Goal: Task Accomplishment & Management: Use online tool/utility

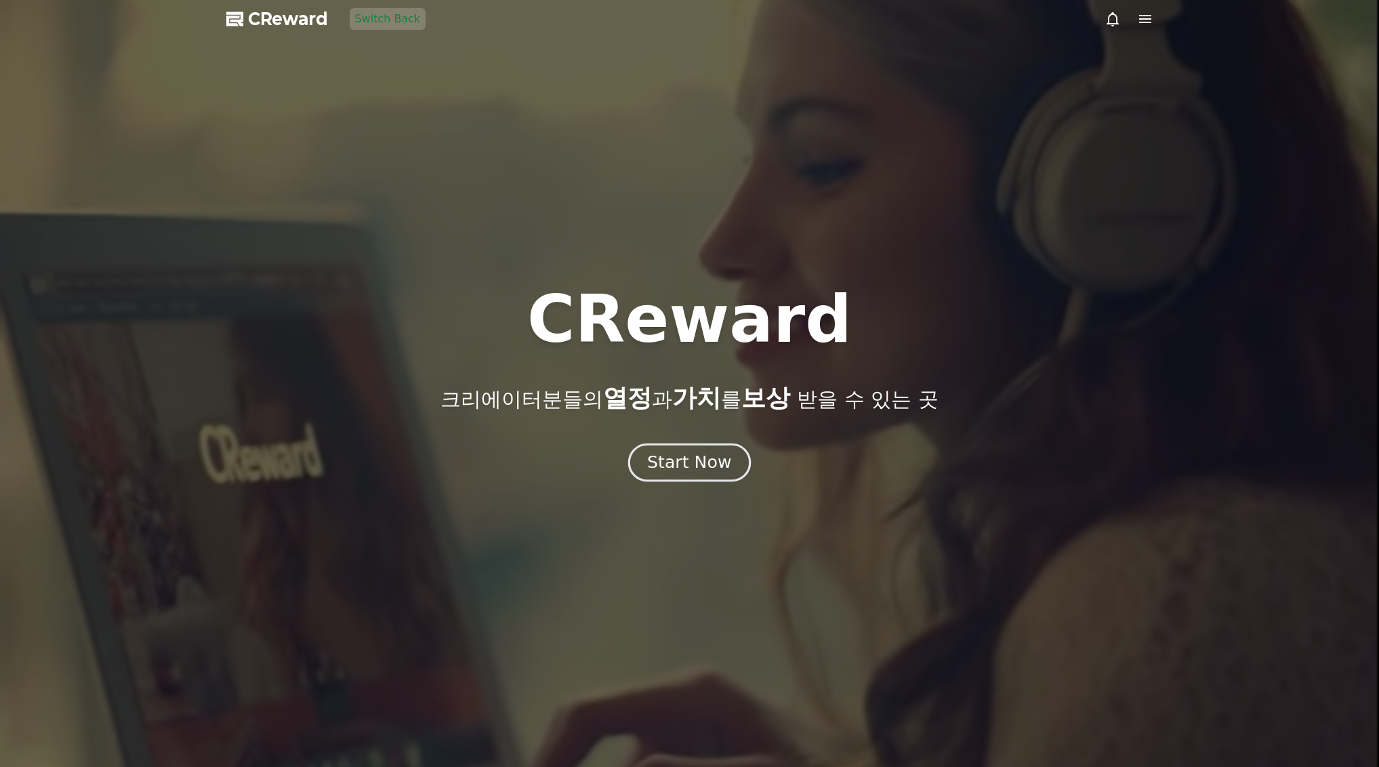
click at [684, 470] on div "Start Now" at bounding box center [689, 462] width 84 height 23
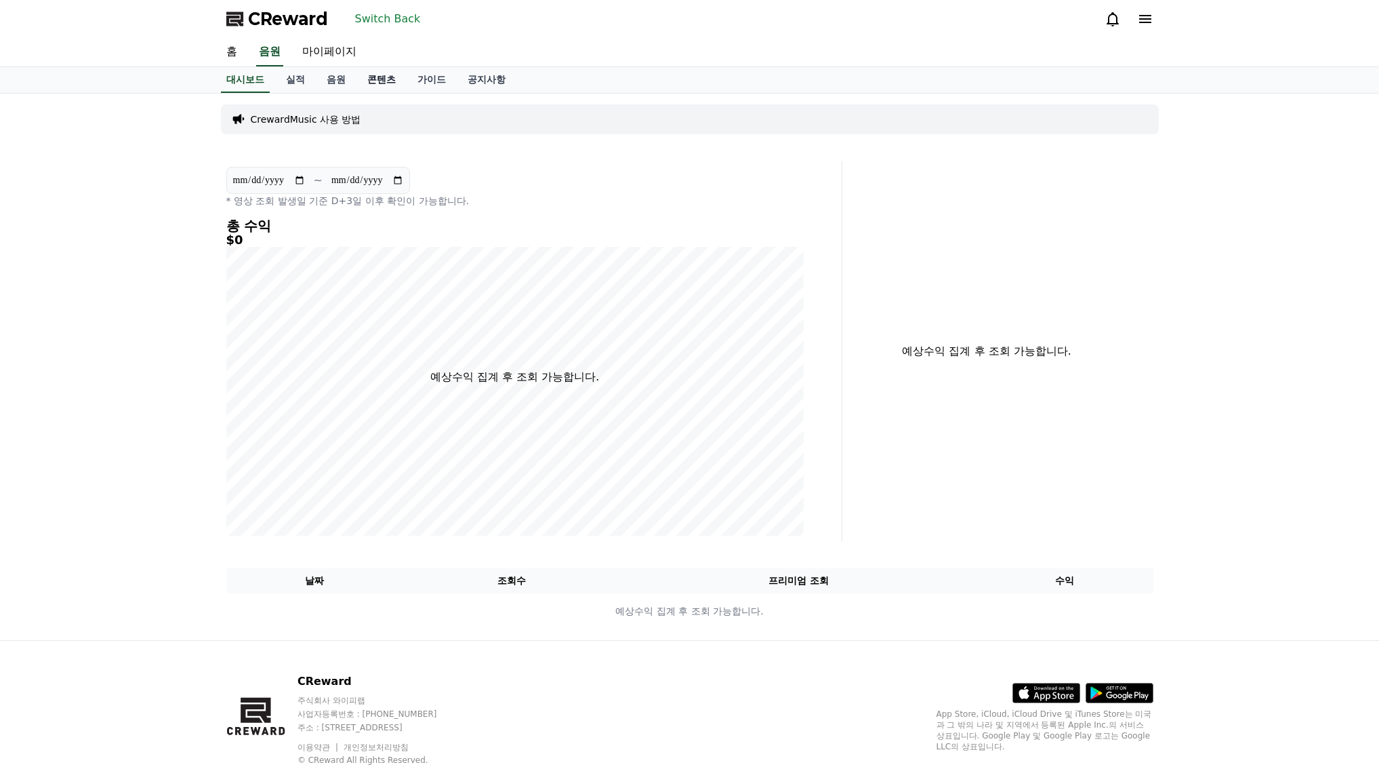
click at [376, 73] on link "콘텐츠" at bounding box center [381, 80] width 50 height 26
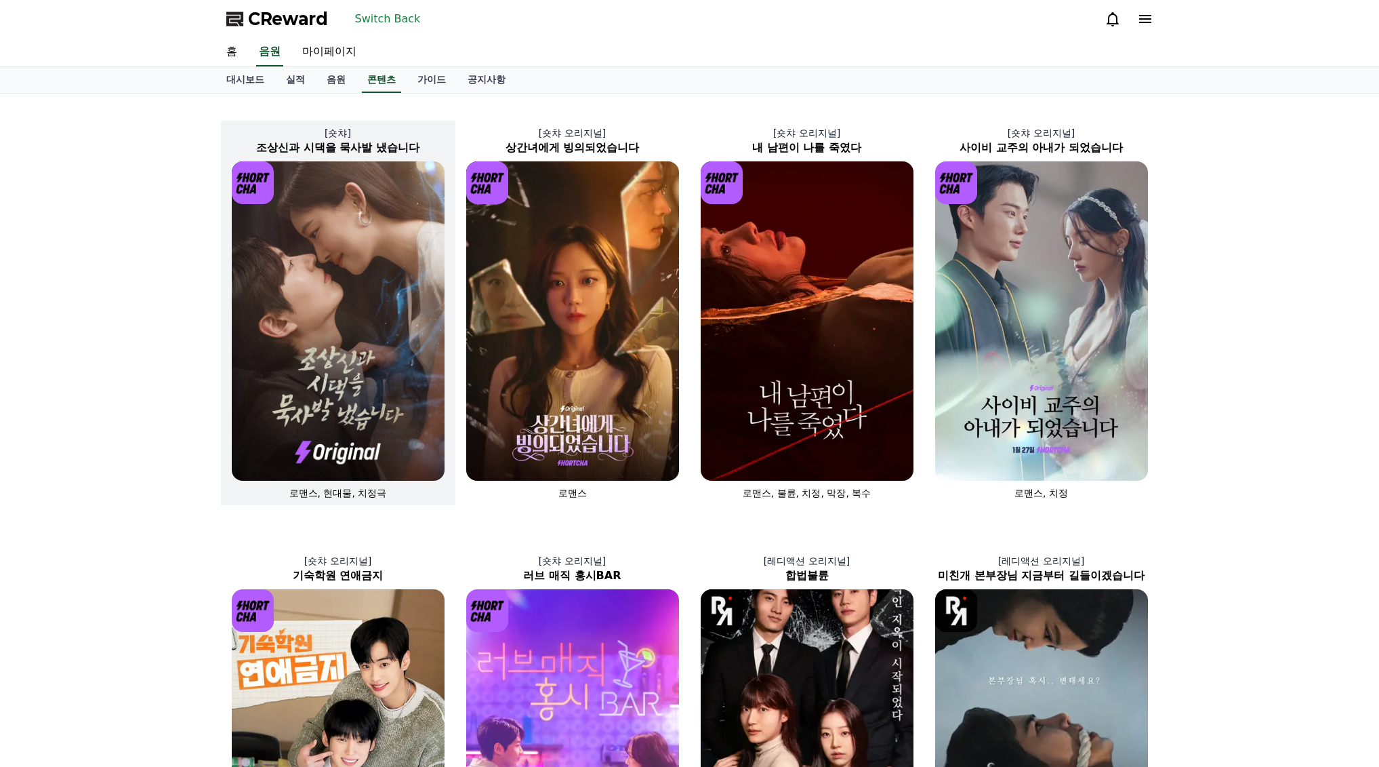
click at [360, 250] on img at bounding box center [338, 320] width 213 height 319
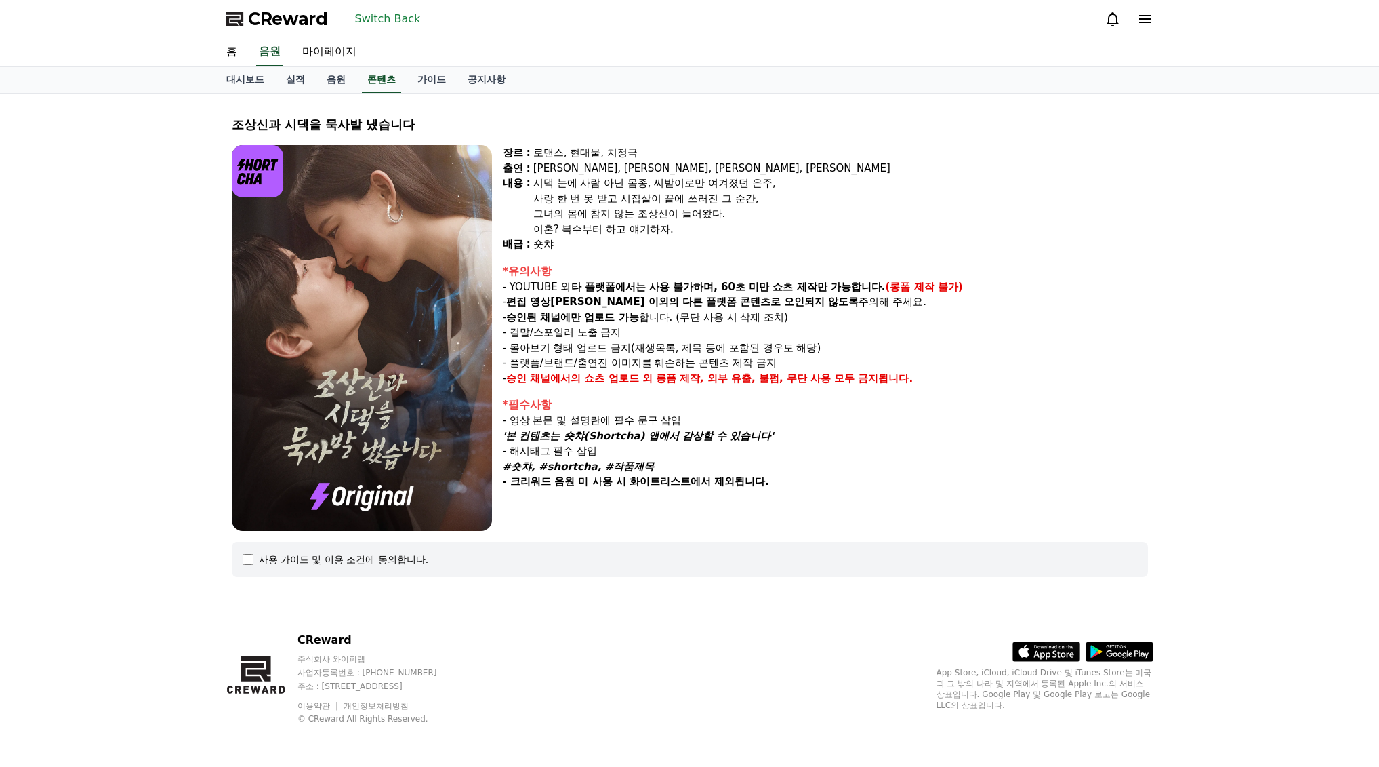
select select
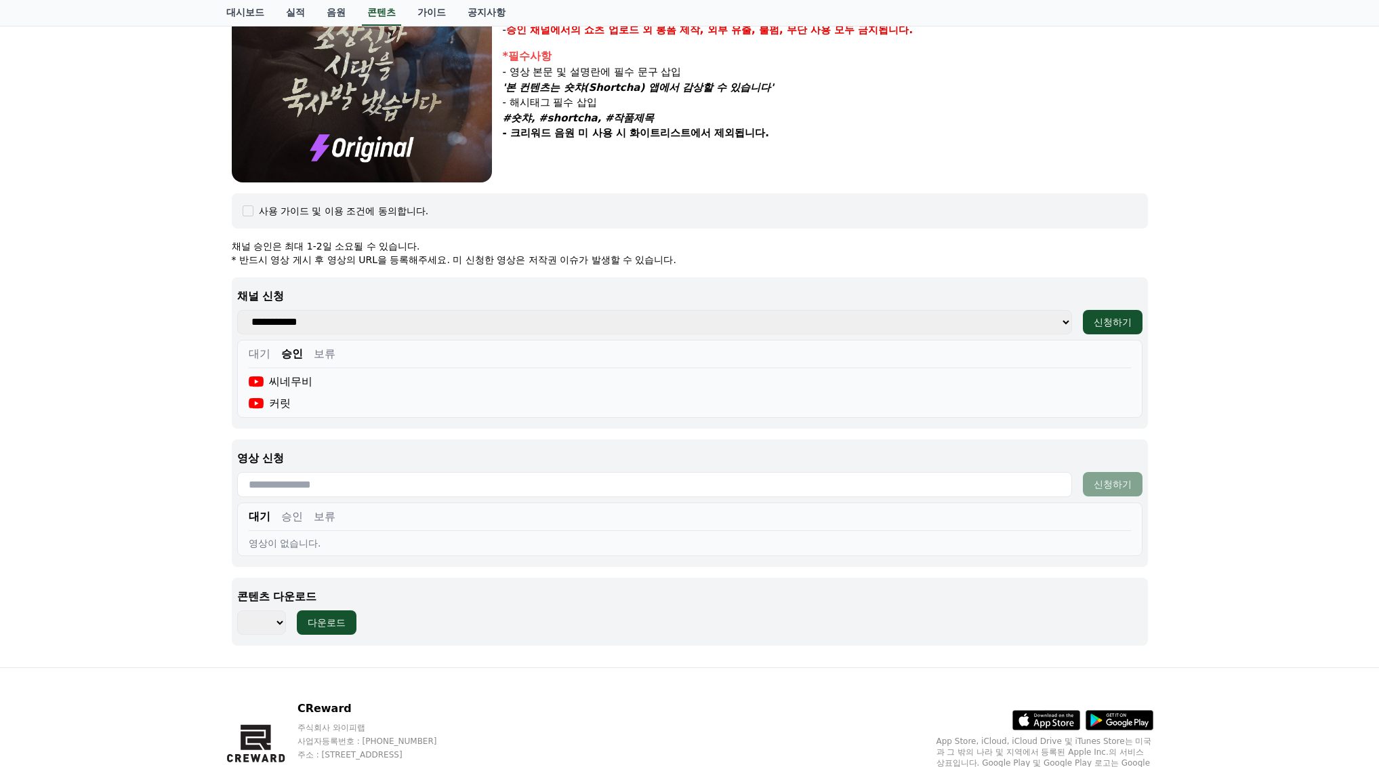
scroll to position [407, 0]
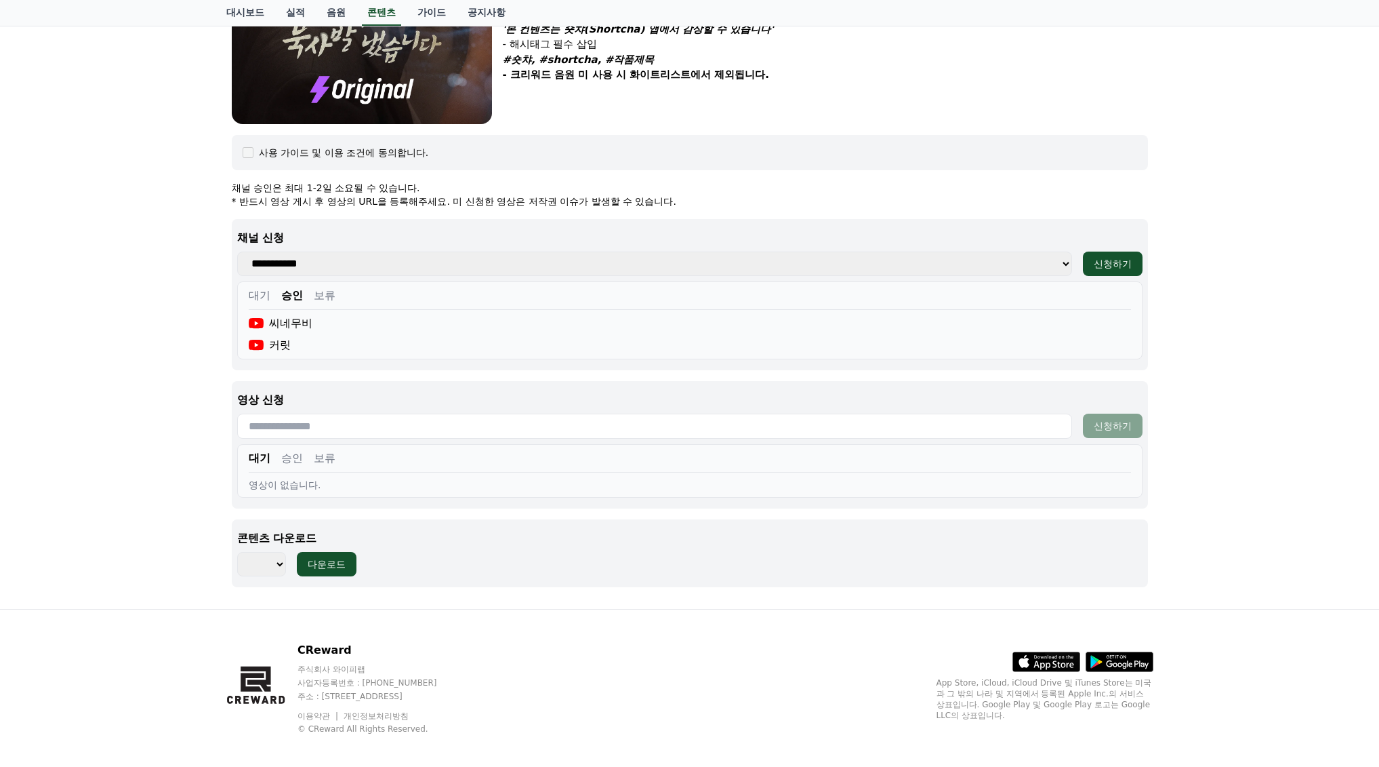
click at [287, 460] on button "승인" at bounding box center [292, 458] width 22 height 16
click at [247, 454] on div "대기 승인 보류 영상이 없습니다." at bounding box center [689, 471] width 905 height 54
click at [262, 452] on button "대기" at bounding box center [260, 458] width 22 height 16
click at [260, 298] on button "대기" at bounding box center [260, 295] width 22 height 16
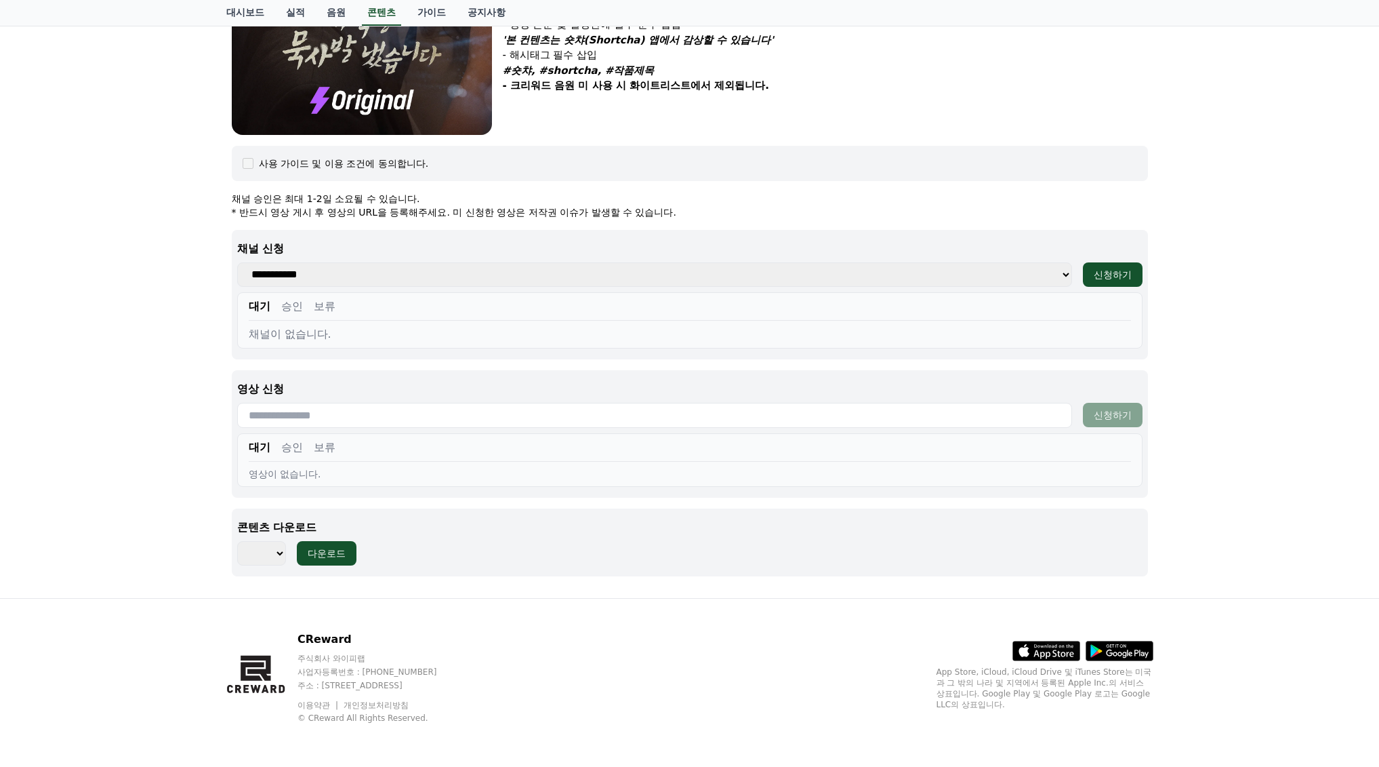
click at [301, 304] on button "승인" at bounding box center [292, 306] width 22 height 16
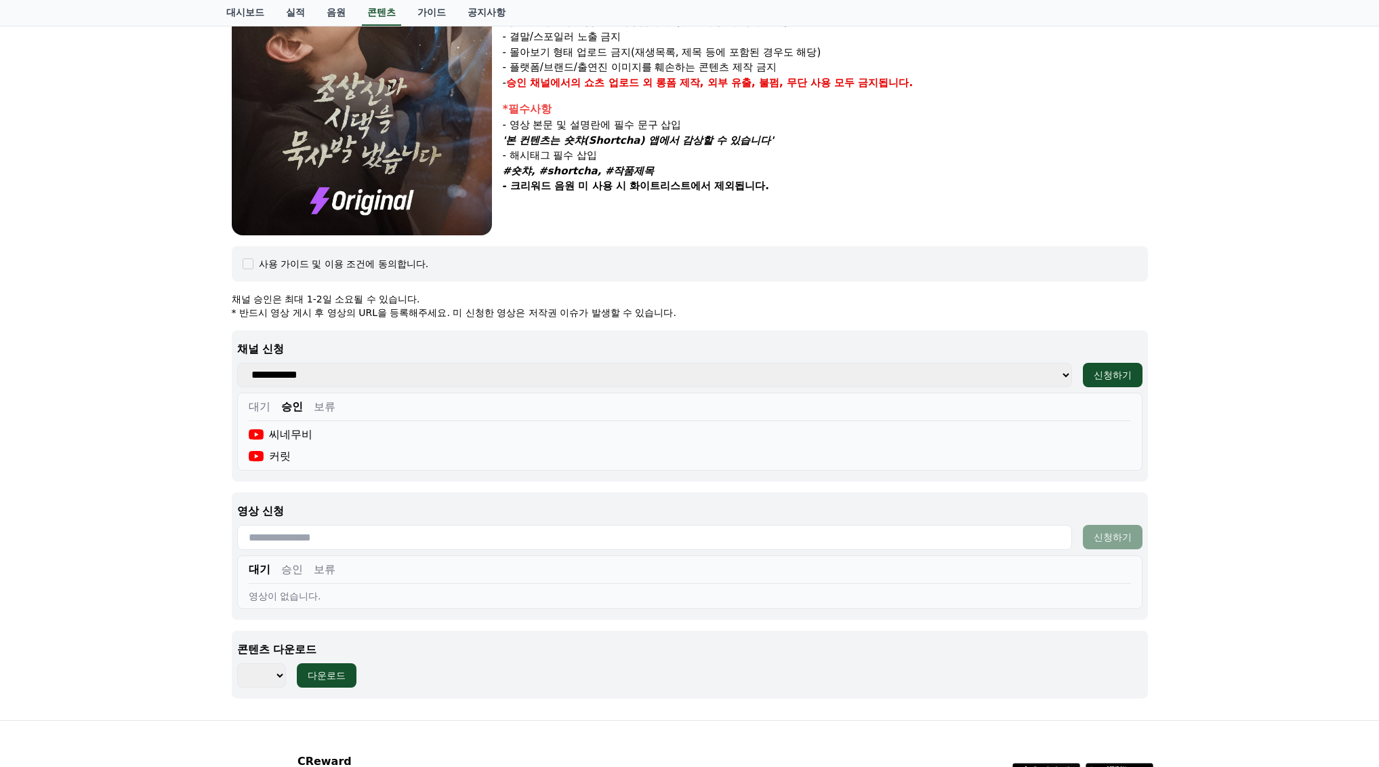
scroll to position [339, 0]
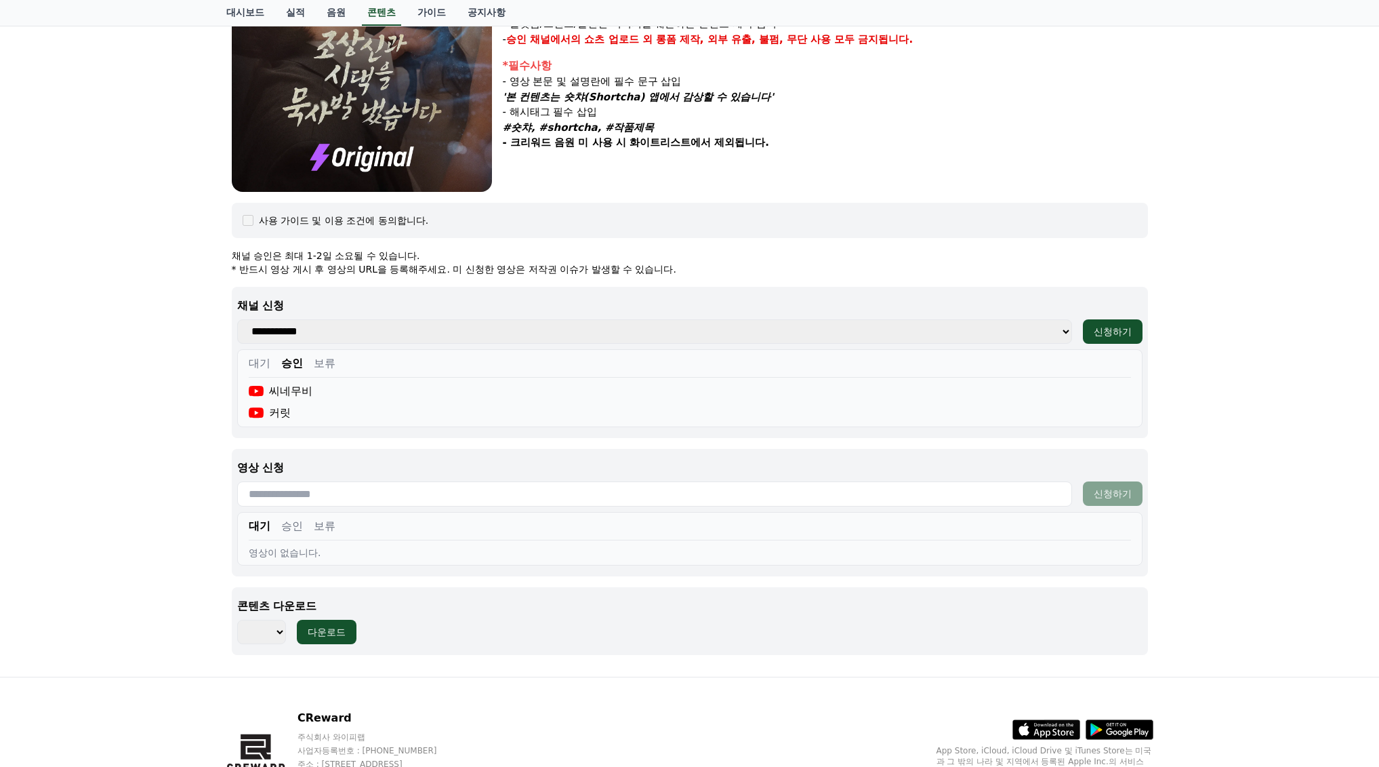
click at [286, 521] on button "승인" at bounding box center [292, 526] width 22 height 16
click at [264, 521] on button "대기" at bounding box center [260, 526] width 22 height 16
click at [261, 521] on button "대기" at bounding box center [260, 526] width 22 height 16
click at [291, 526] on button "승인" at bounding box center [292, 526] width 22 height 16
click at [257, 526] on button "대기" at bounding box center [260, 526] width 22 height 16
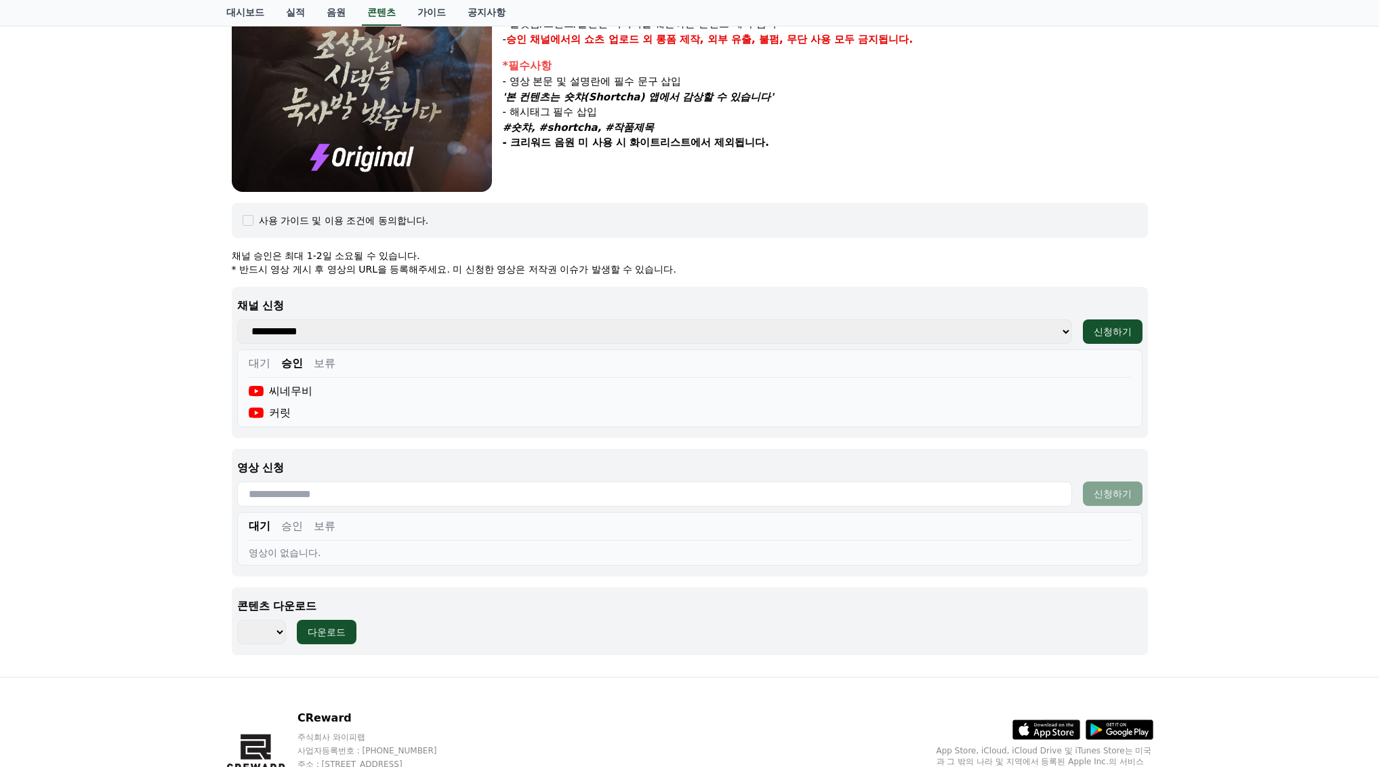
click at [259, 366] on button "대기" at bounding box center [260, 363] width 22 height 16
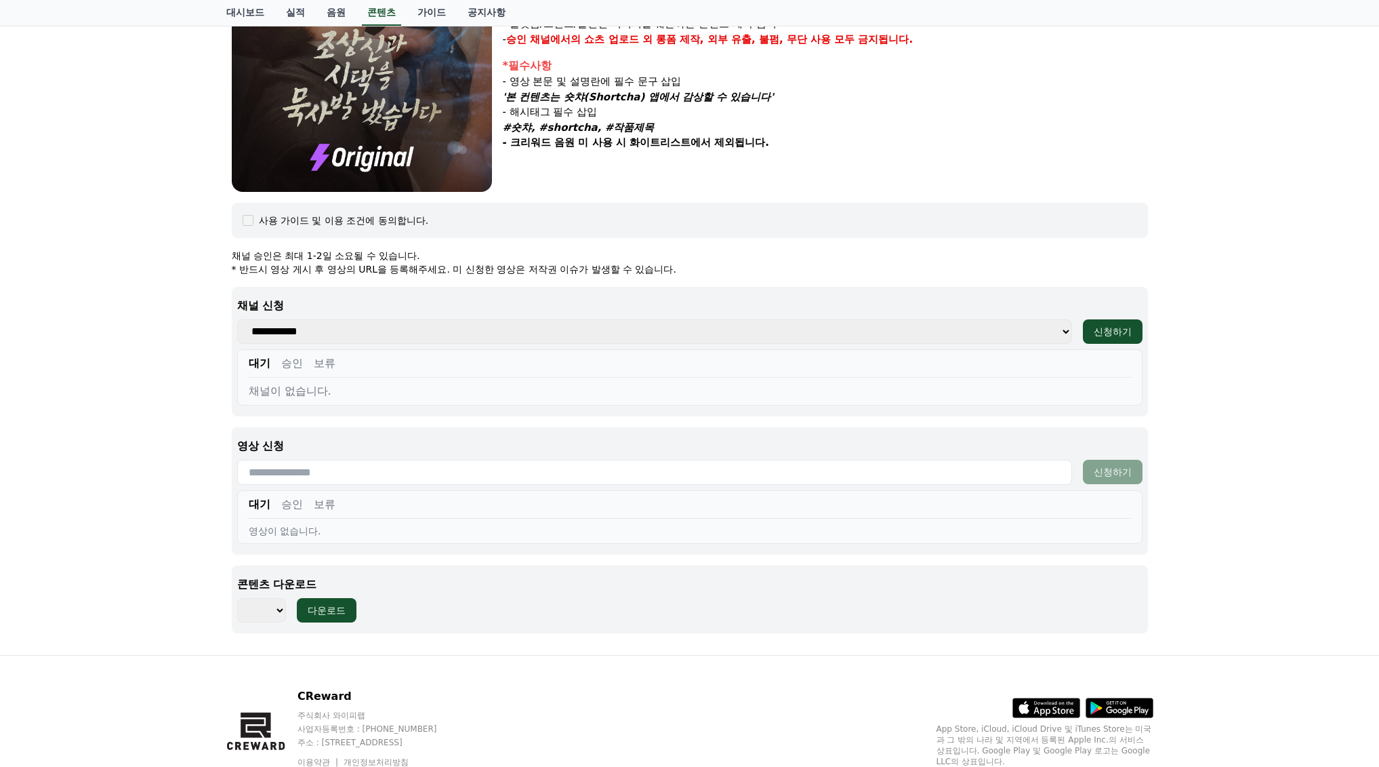
click at [289, 363] on button "승인" at bounding box center [292, 363] width 22 height 16
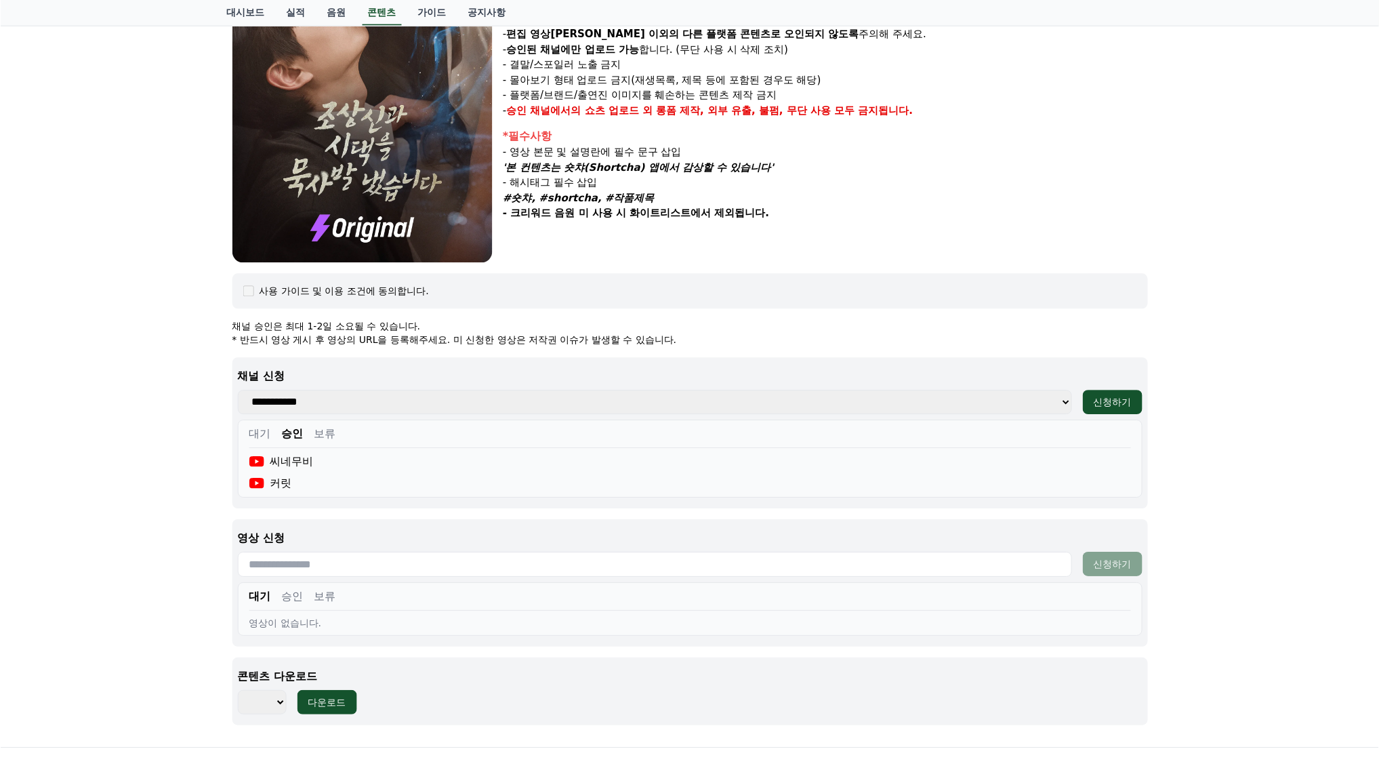
scroll to position [271, 0]
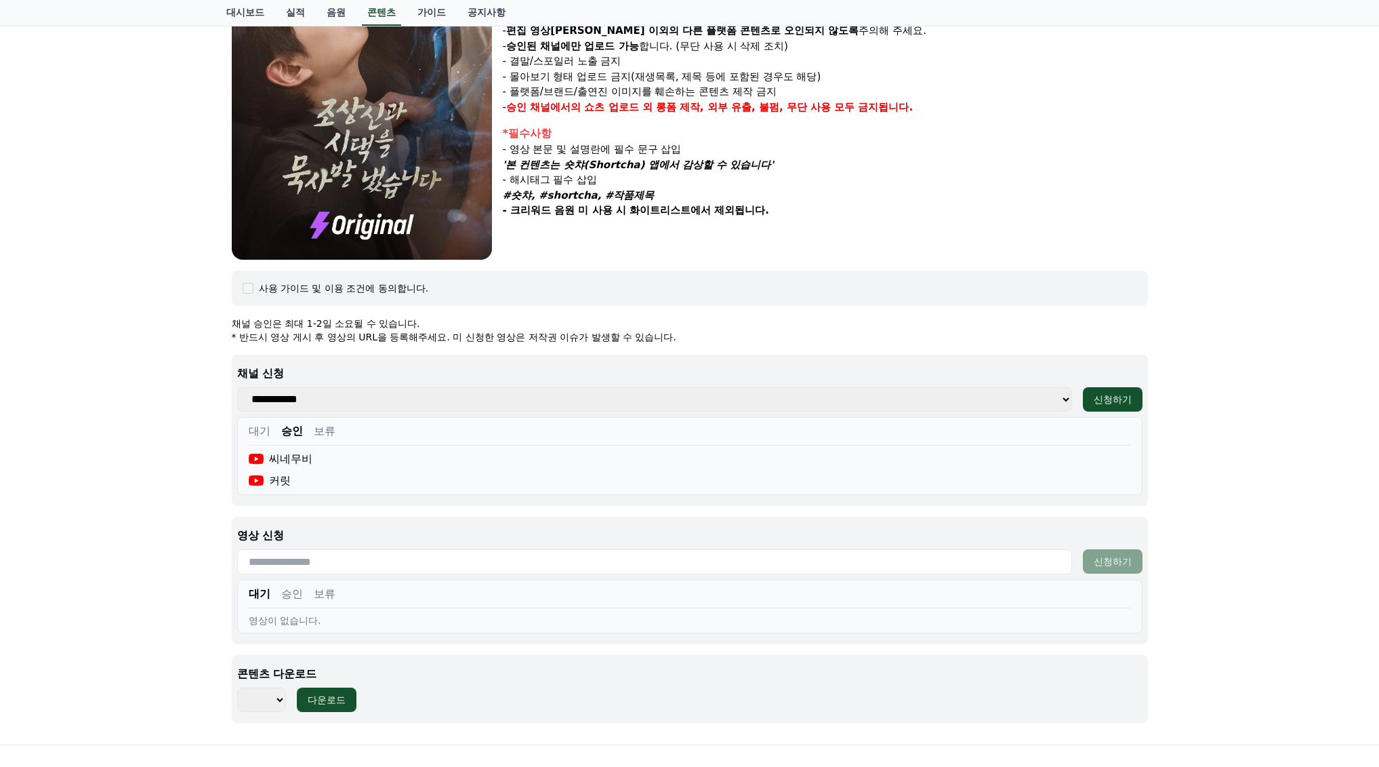
click at [283, 595] on button "승인" at bounding box center [292, 594] width 22 height 16
drag, startPoint x: 268, startPoint y: 596, endPoint x: 278, endPoint y: 594, distance: 9.6
click at [270, 595] on div "대기 승인 보류" at bounding box center [690, 597] width 882 height 22
click at [321, 592] on button "보류" at bounding box center [325, 594] width 22 height 16
click at [287, 594] on button "승인" at bounding box center [292, 594] width 22 height 16
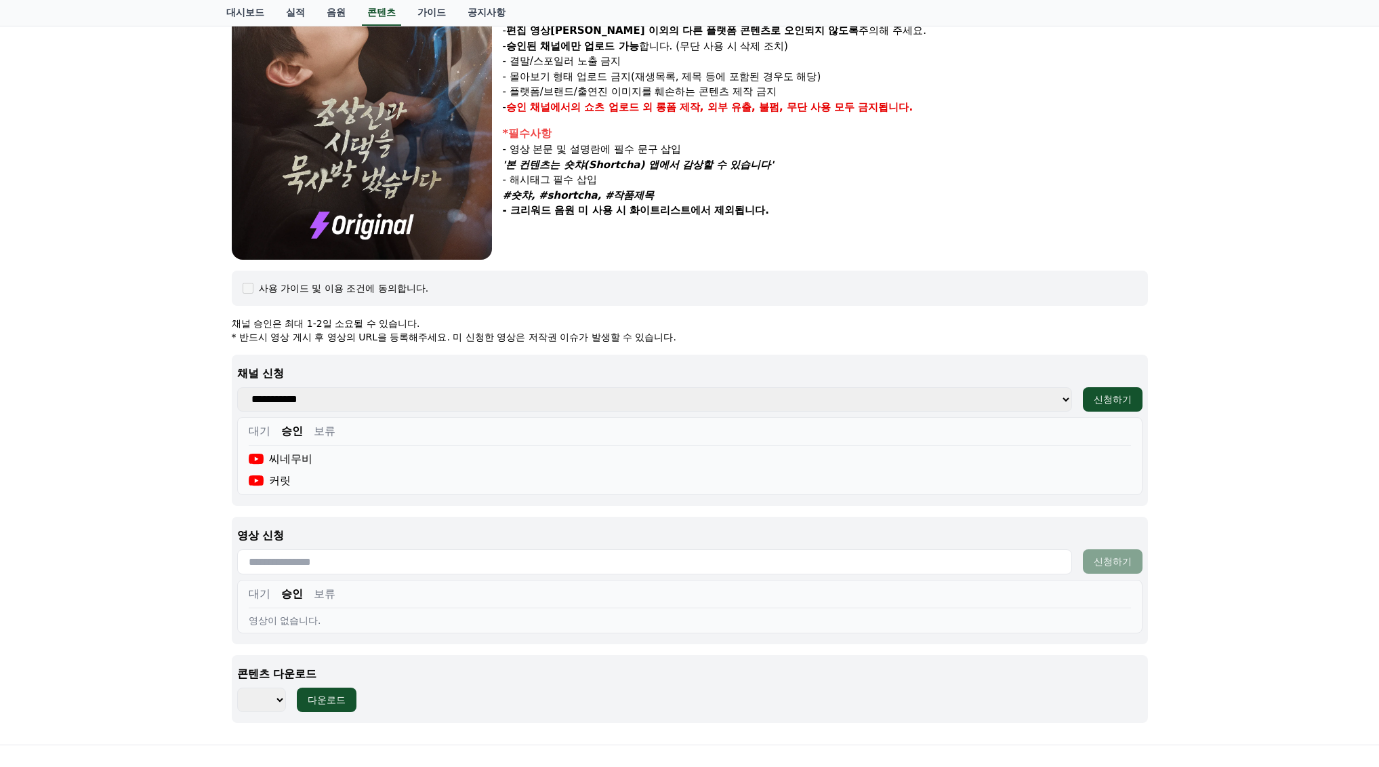
click at [259, 593] on button "대기" at bounding box center [260, 594] width 22 height 16
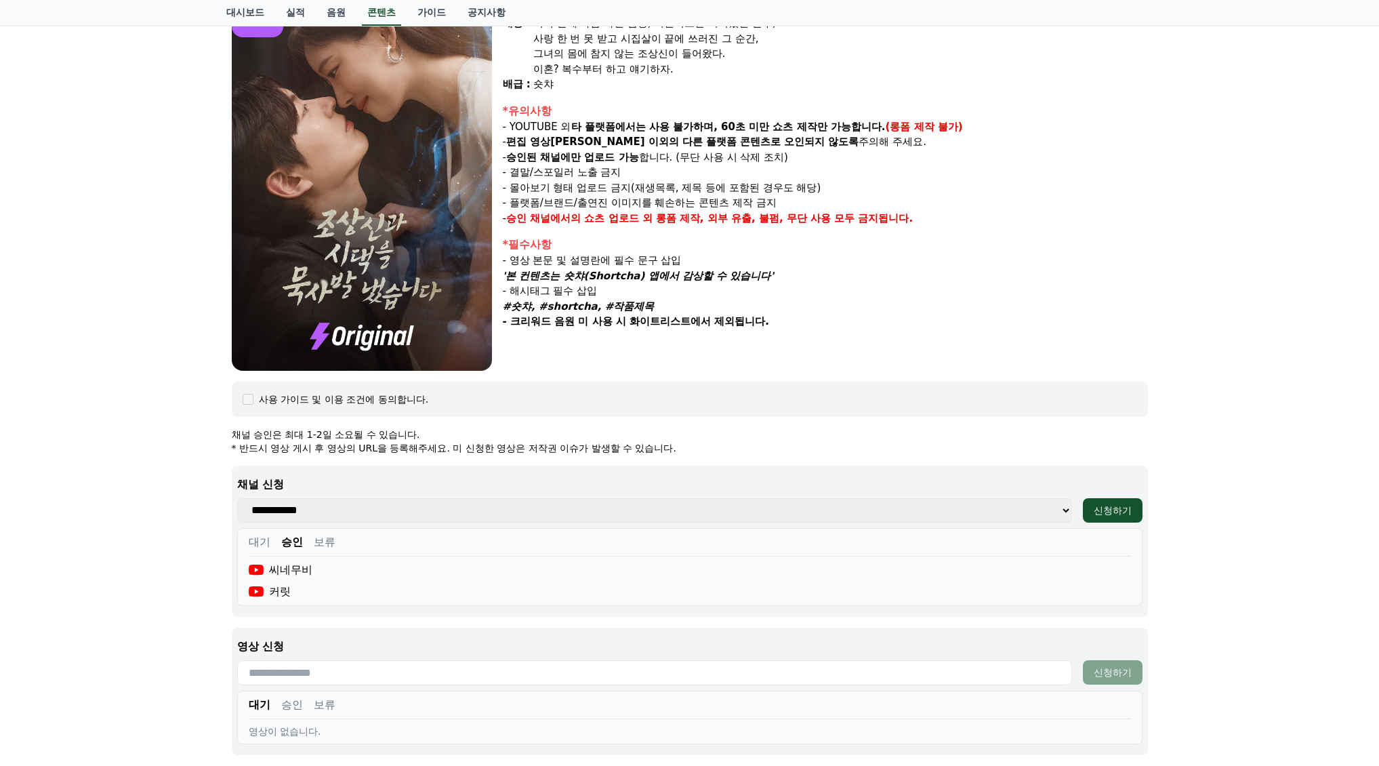
scroll to position [0, 0]
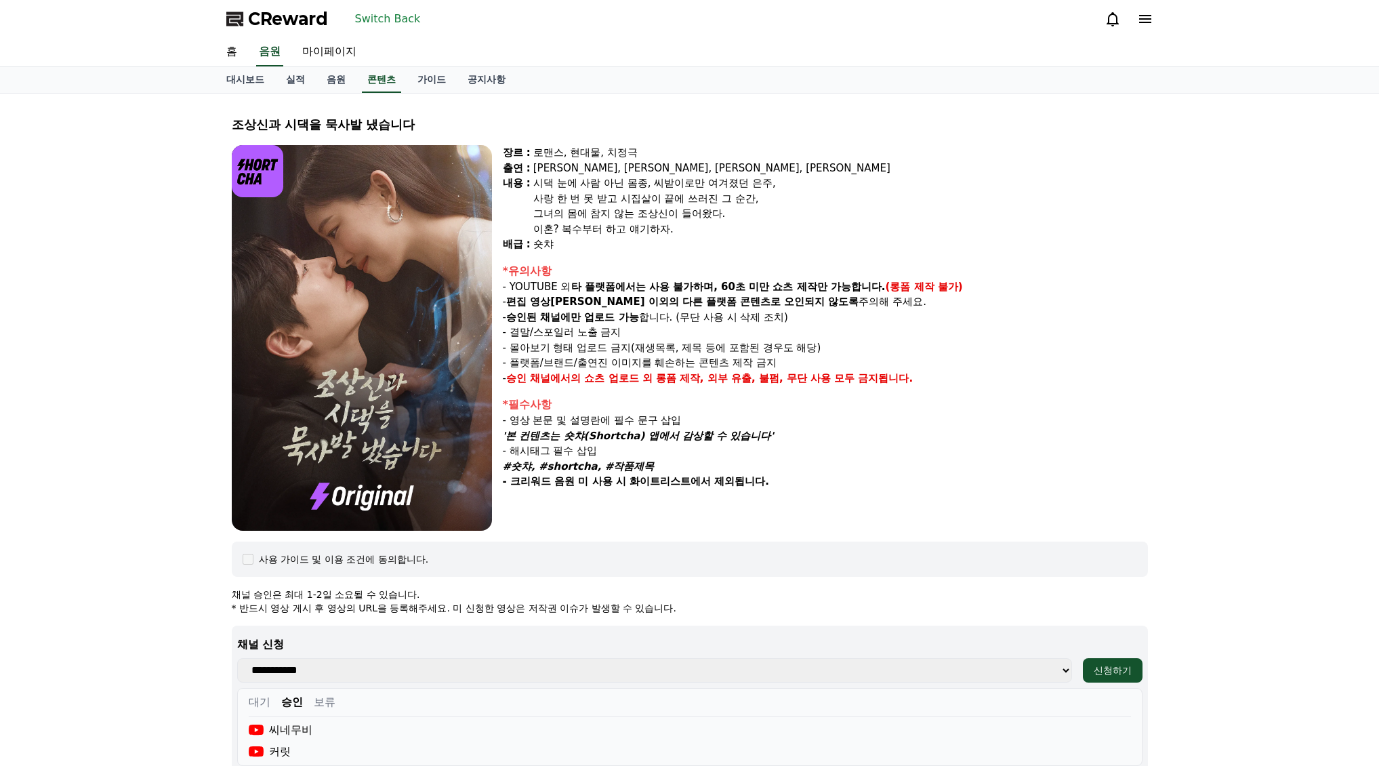
click at [409, 12] on button "Switch Back" at bounding box center [388, 19] width 77 height 22
